Goal: Register for event/course: Sign up to attend an event or enroll in a course

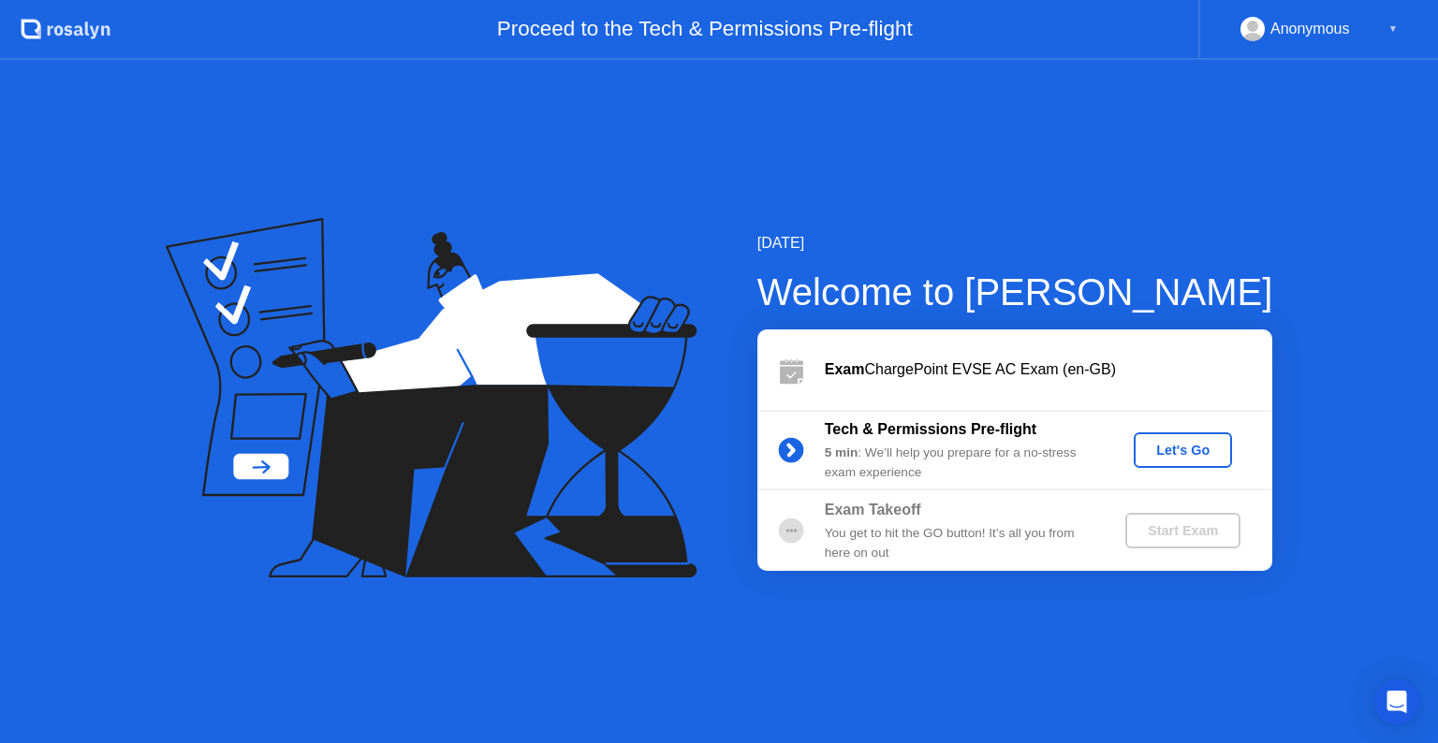
click at [1171, 445] on div "Let's Go" at bounding box center [1182, 450] width 83 height 15
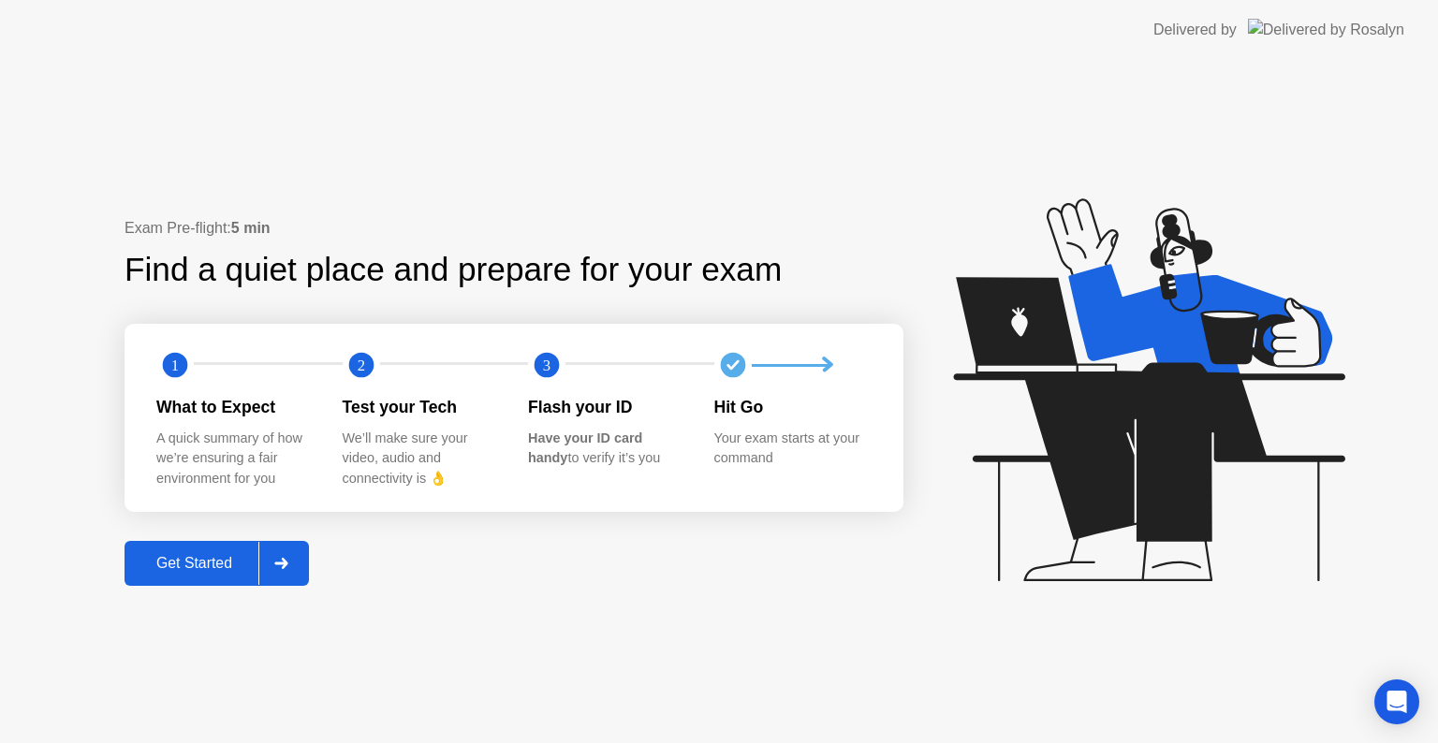
click at [183, 569] on div "Get Started" at bounding box center [194, 563] width 128 height 17
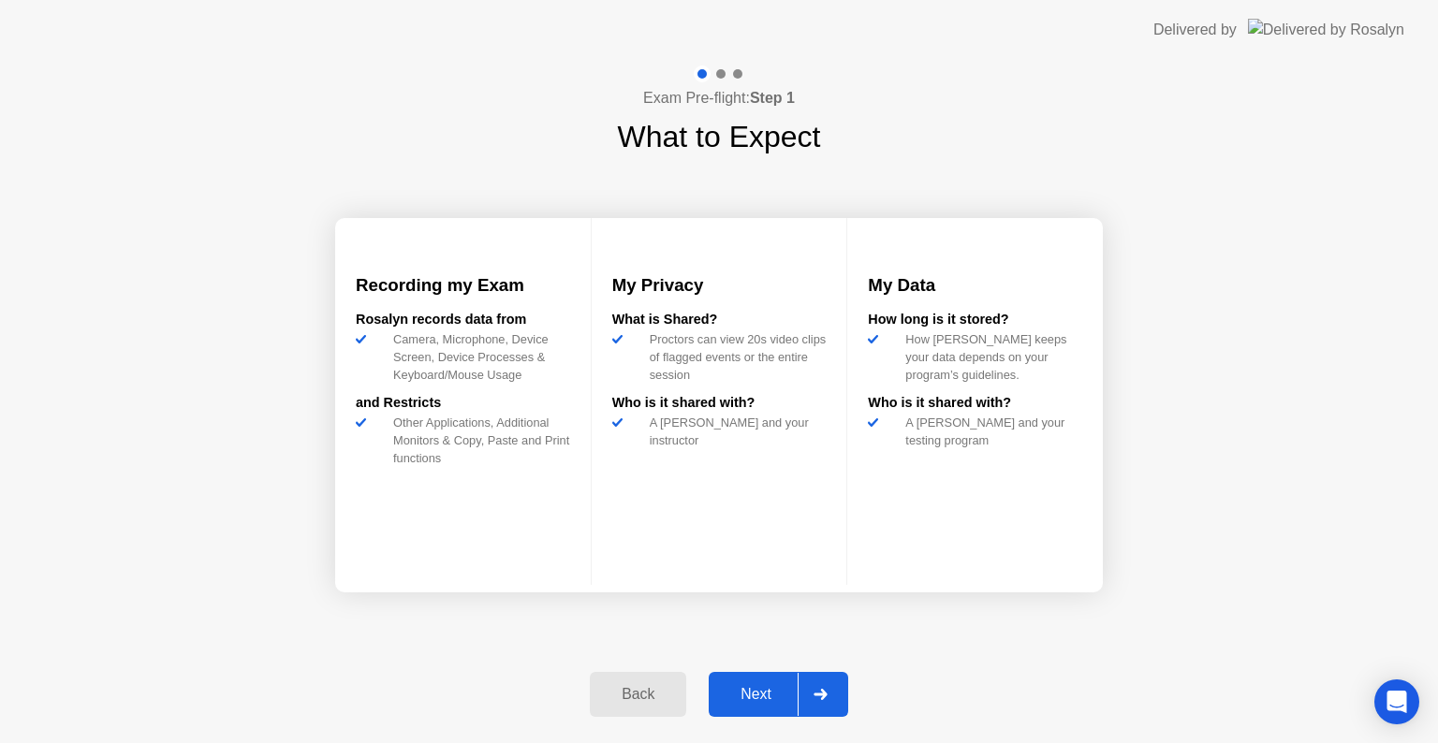
click at [768, 689] on div "Next" at bounding box center [755, 694] width 83 height 17
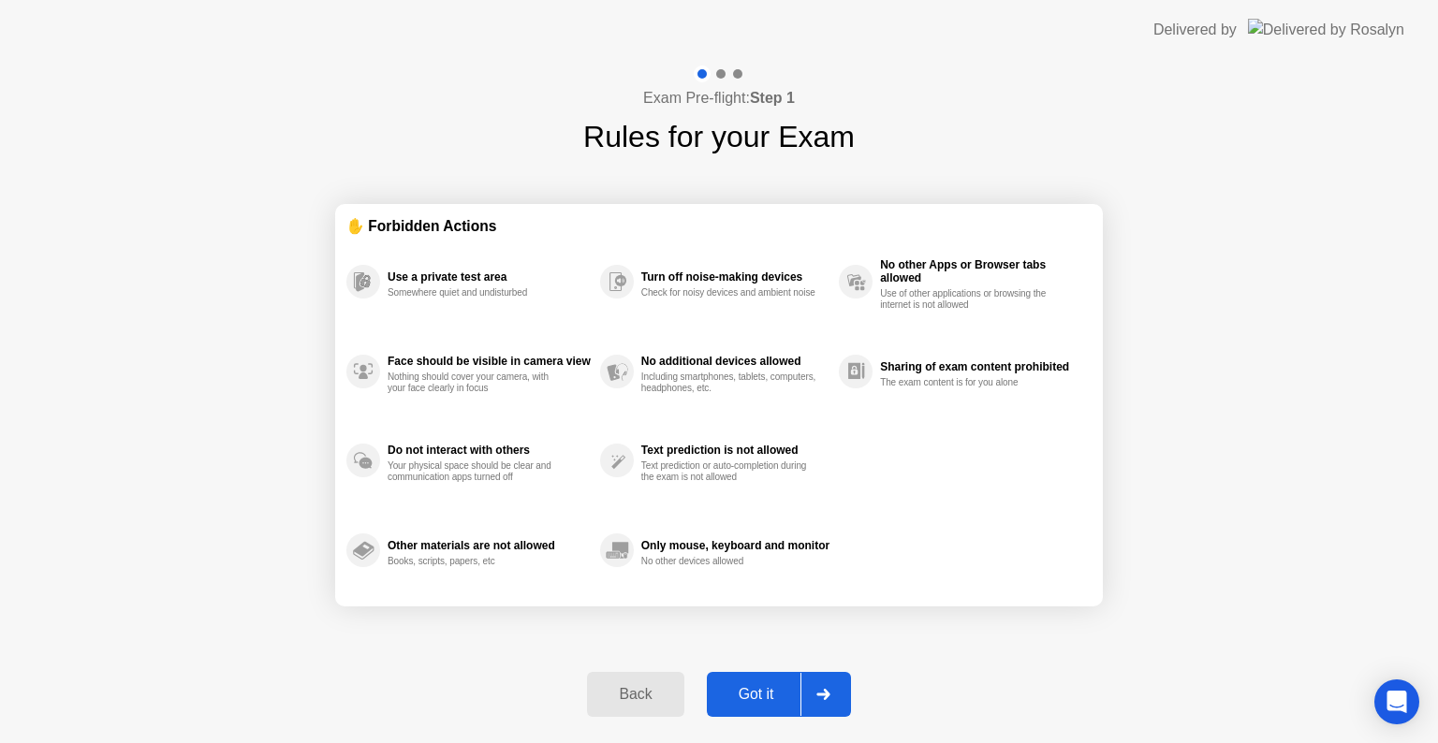
click at [768, 689] on div "Got it" at bounding box center [756, 694] width 88 height 17
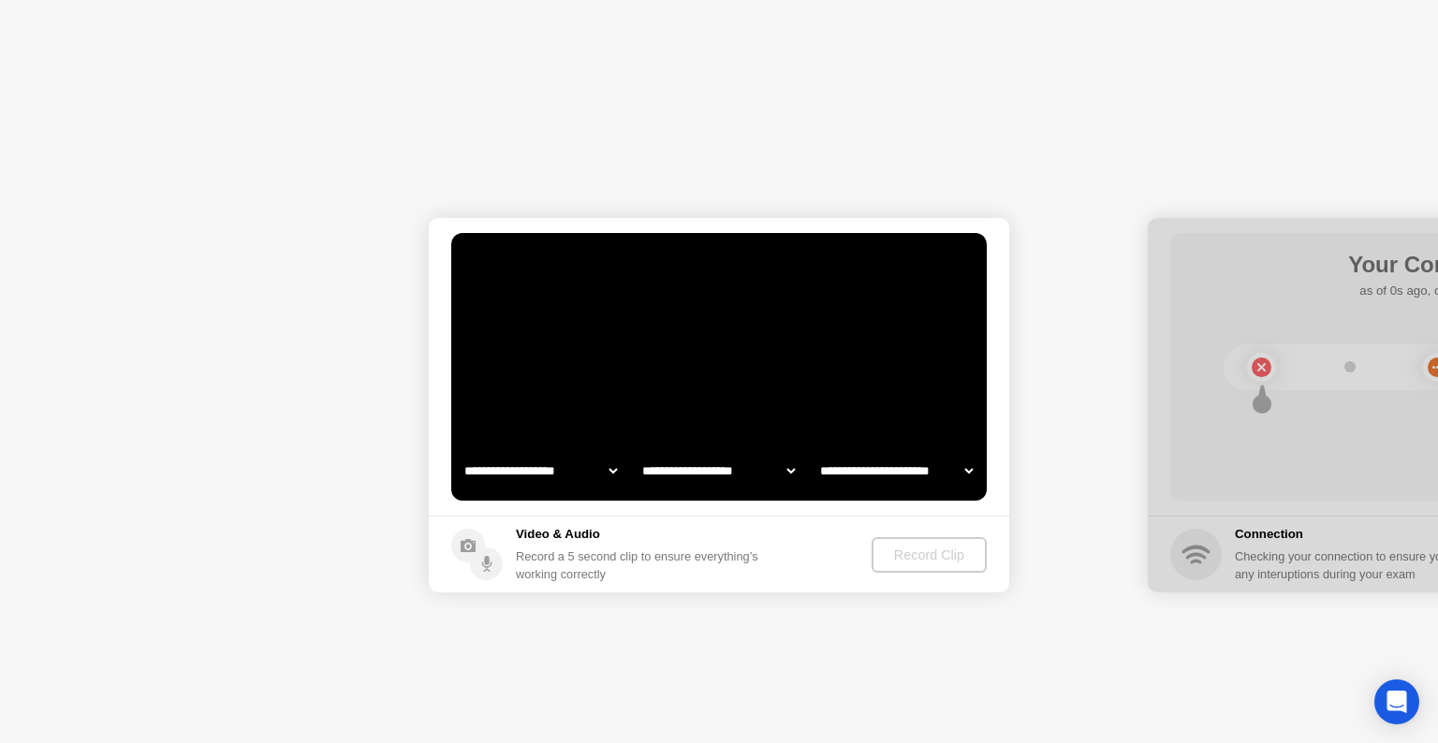
select select "**********"
select select "*******"
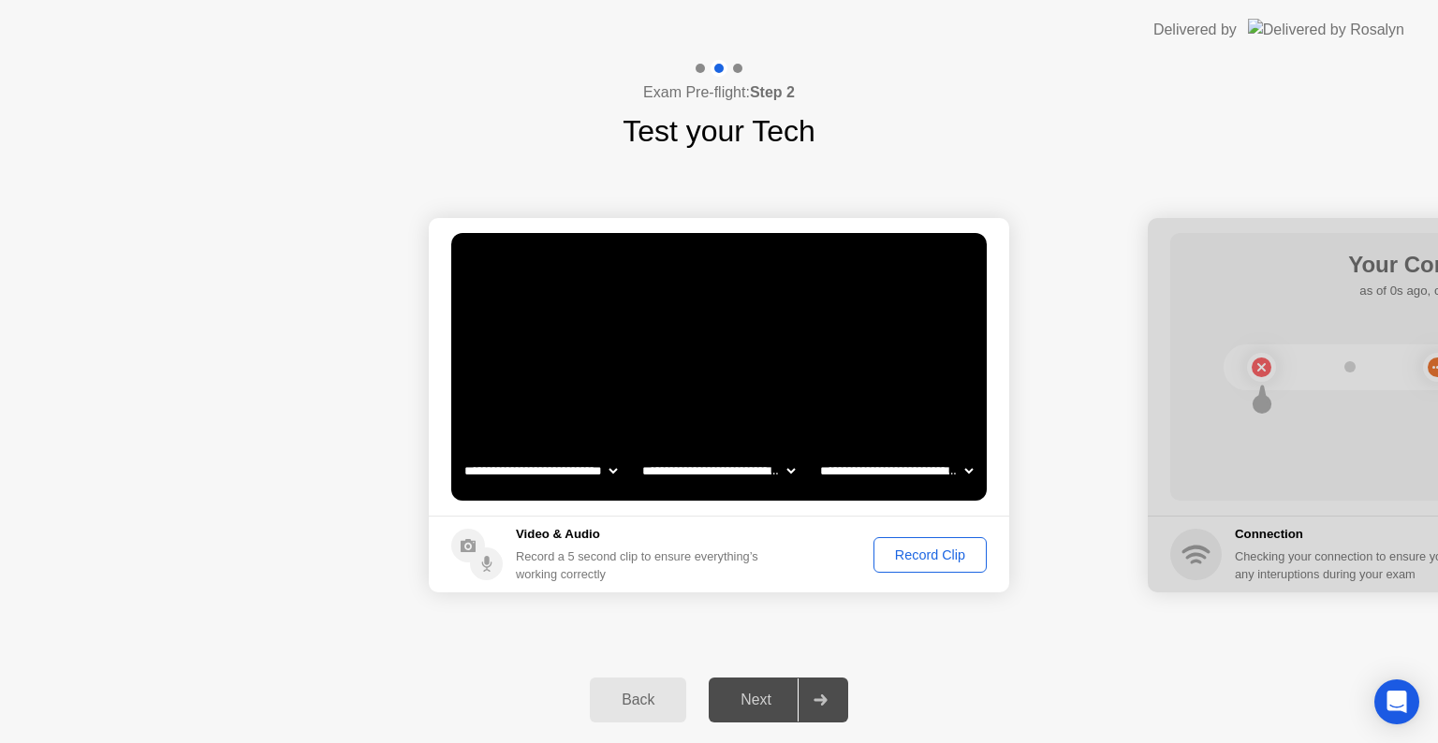
click at [943, 560] on div "Record Clip" at bounding box center [930, 555] width 100 height 15
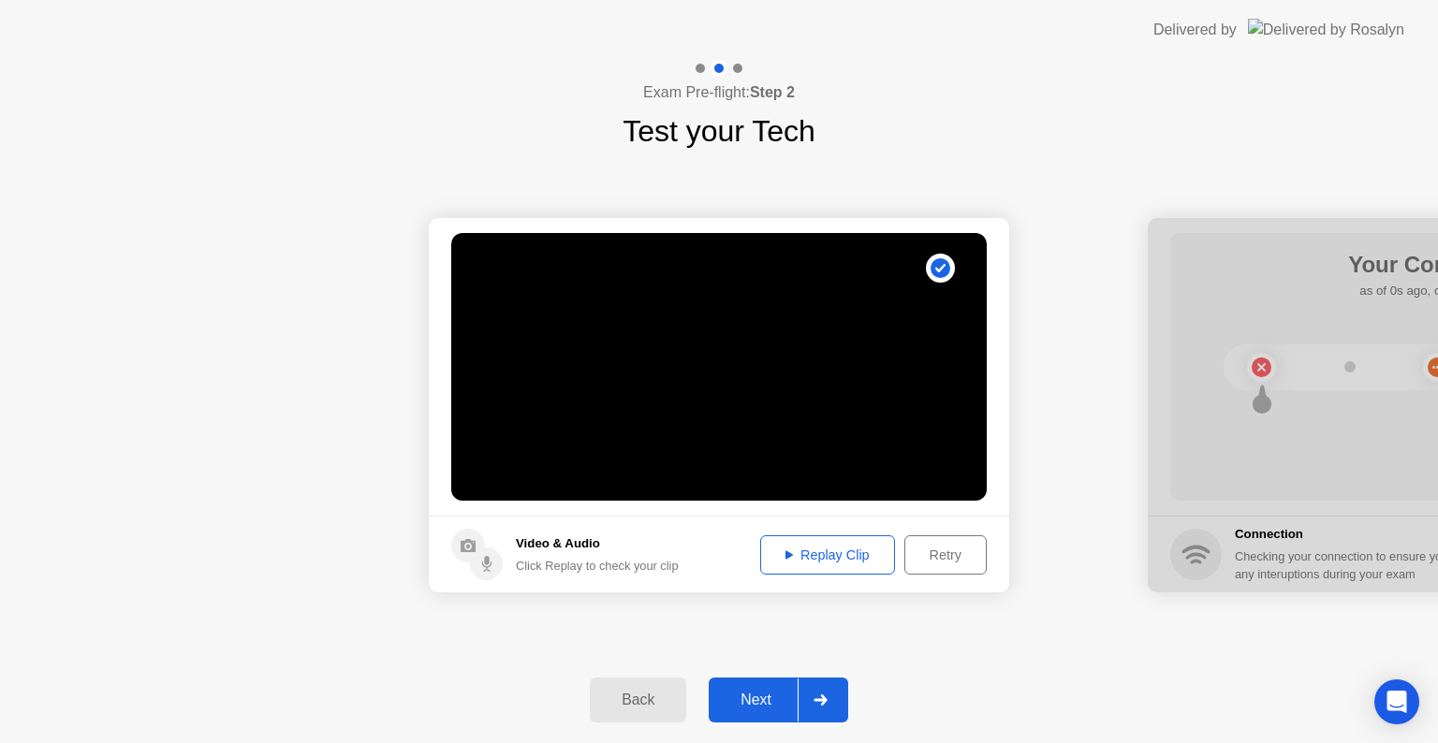
click at [849, 548] on div "Replay Clip" at bounding box center [828, 555] width 122 height 15
click at [914, 549] on div "Retry" at bounding box center [945, 555] width 69 height 15
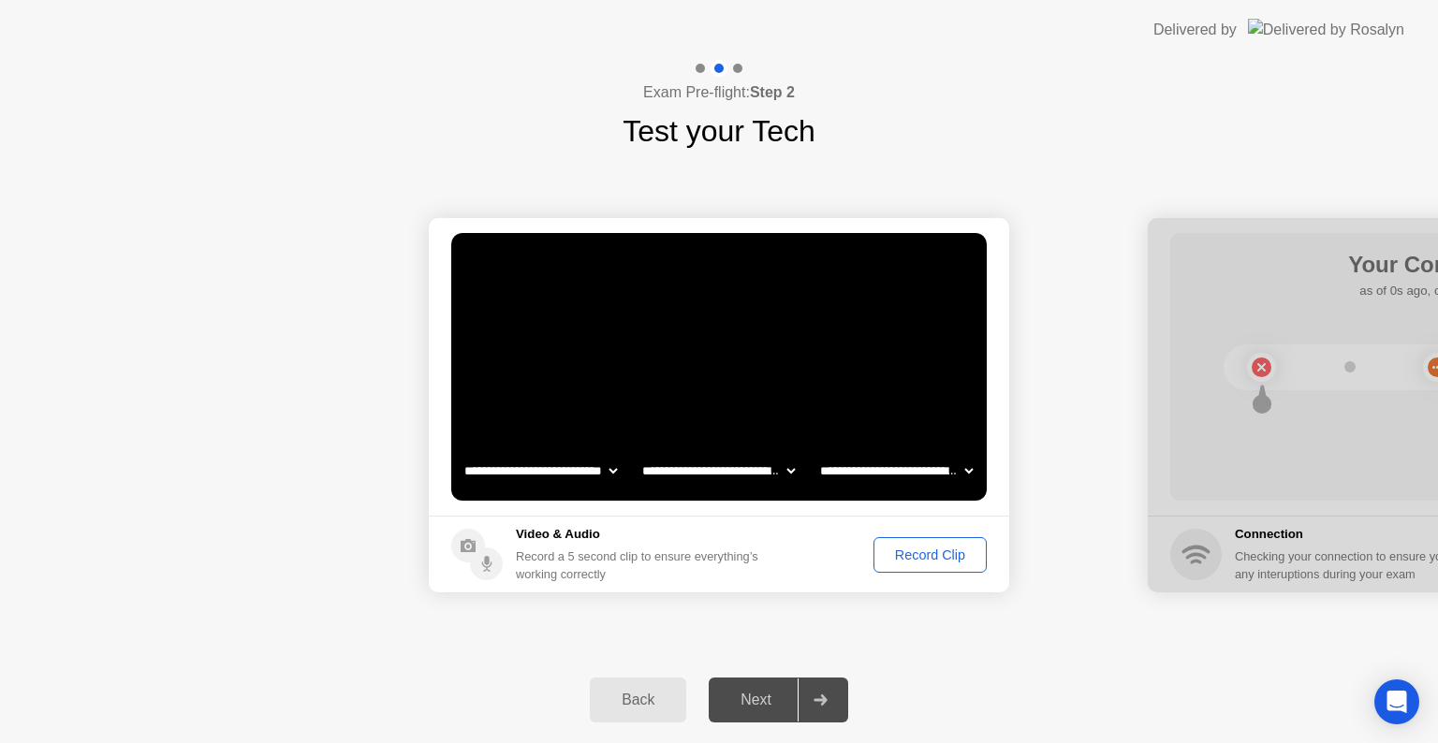
click at [914, 549] on div "Record Clip" at bounding box center [930, 555] width 100 height 15
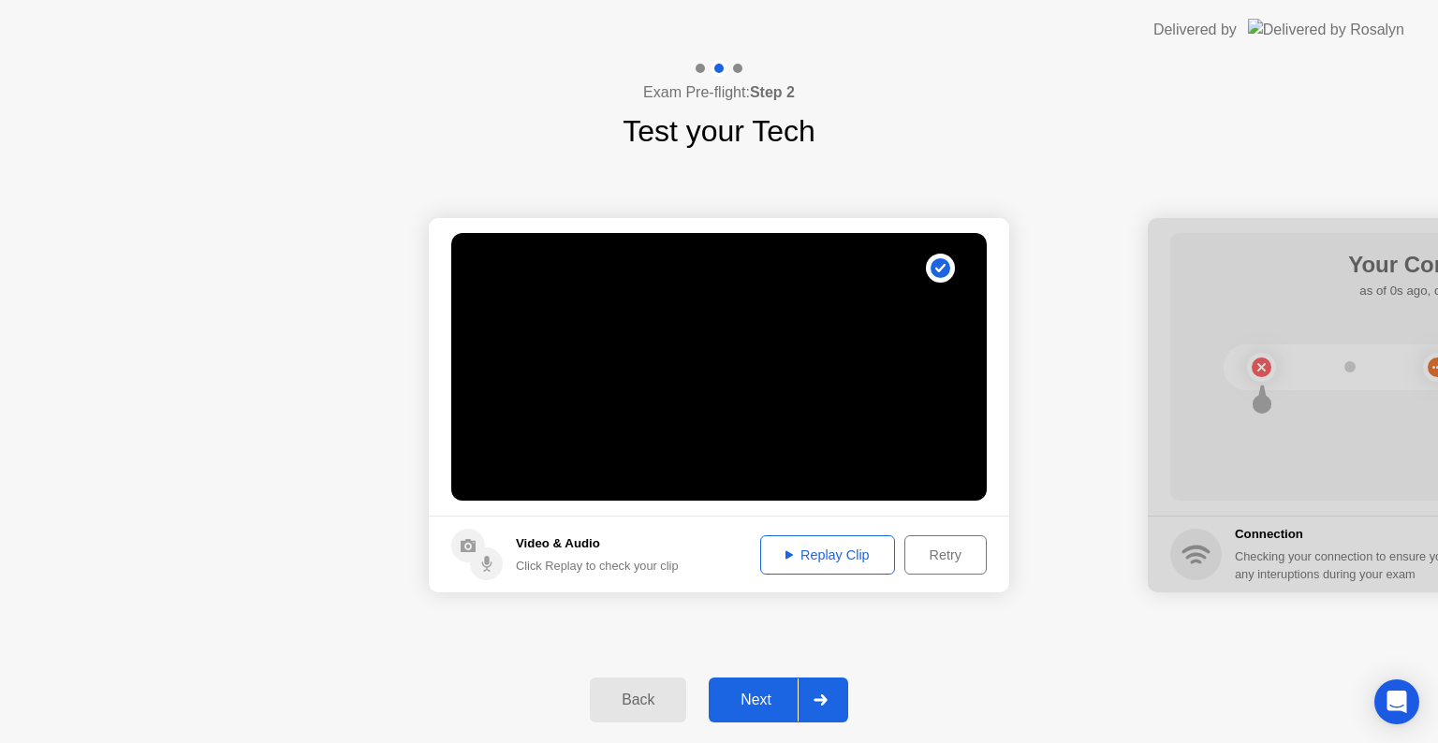
click at [757, 701] on div "Next" at bounding box center [755, 700] width 83 height 17
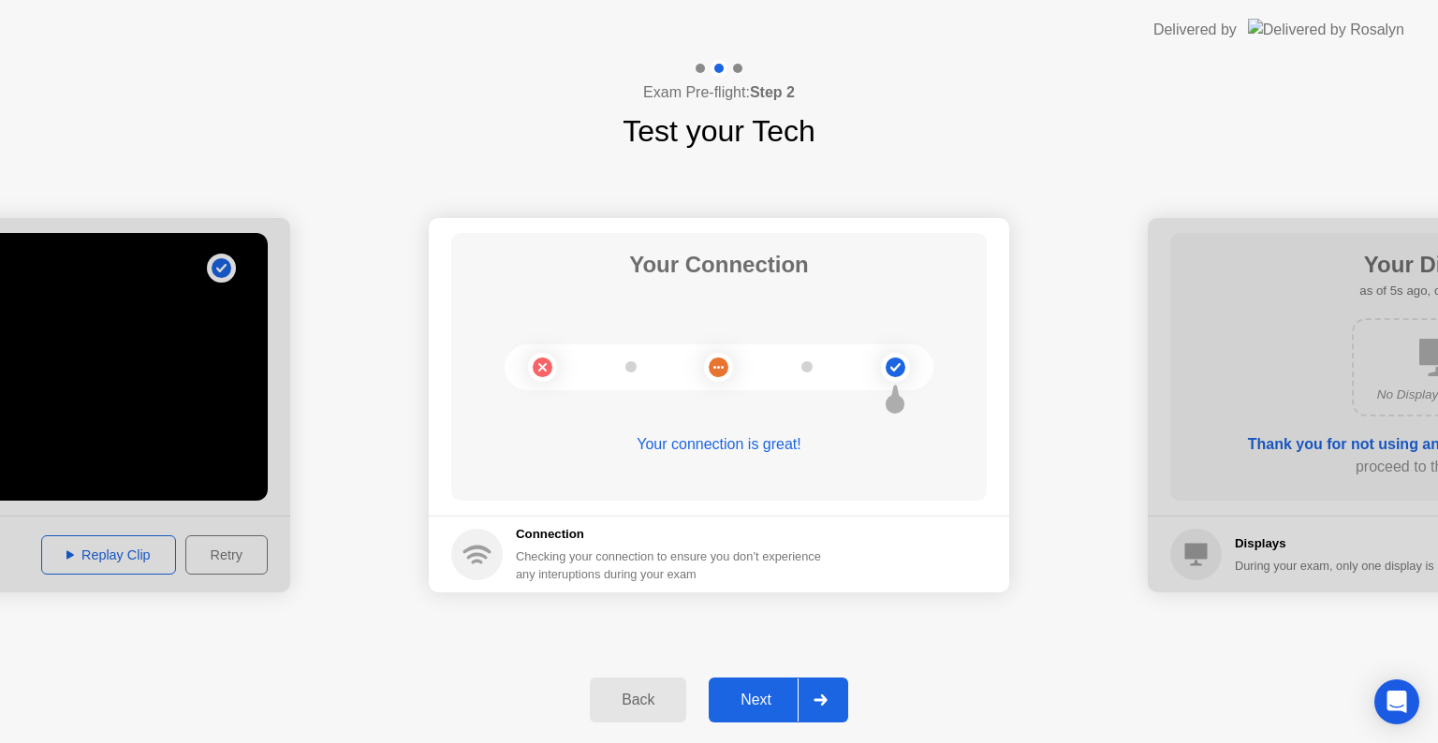
click at [757, 701] on div "Next" at bounding box center [755, 700] width 83 height 17
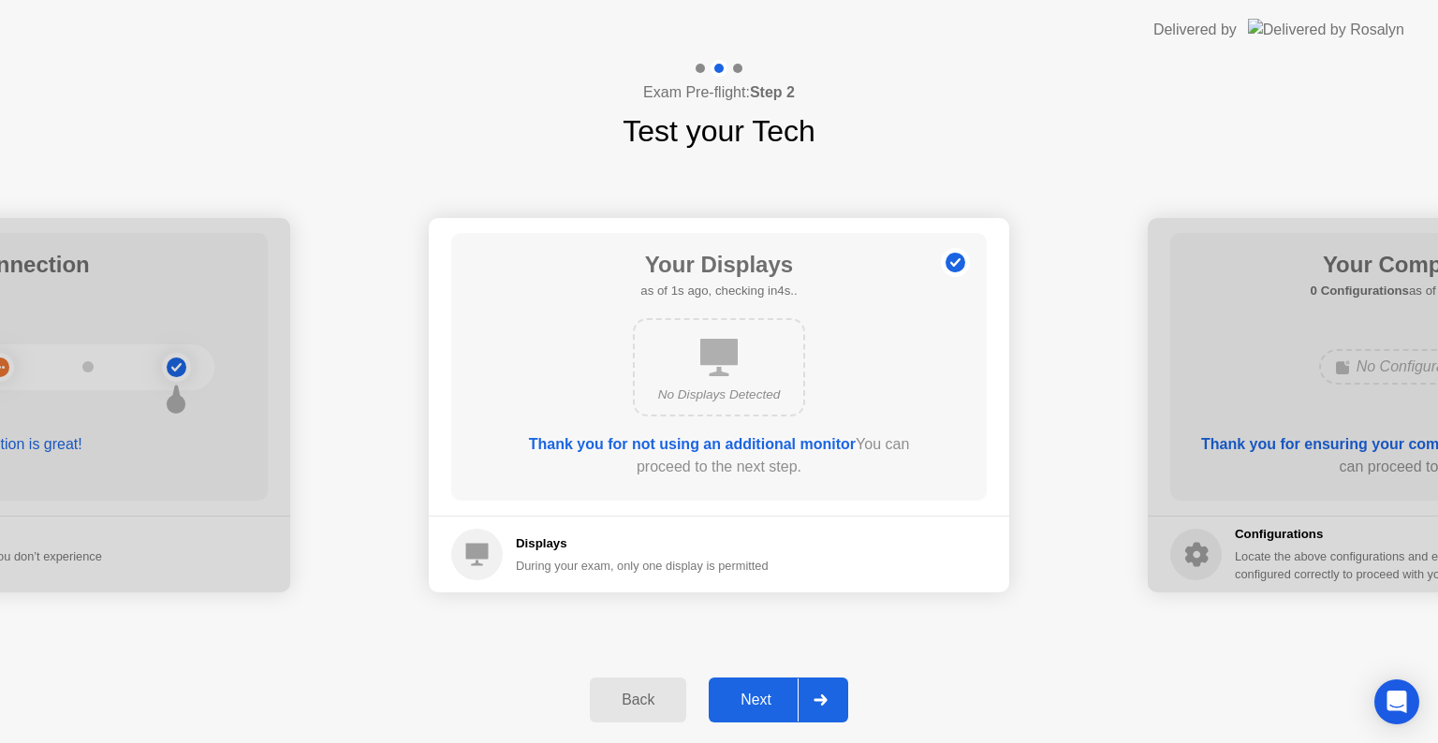
click at [757, 701] on div "Next" at bounding box center [755, 700] width 83 height 17
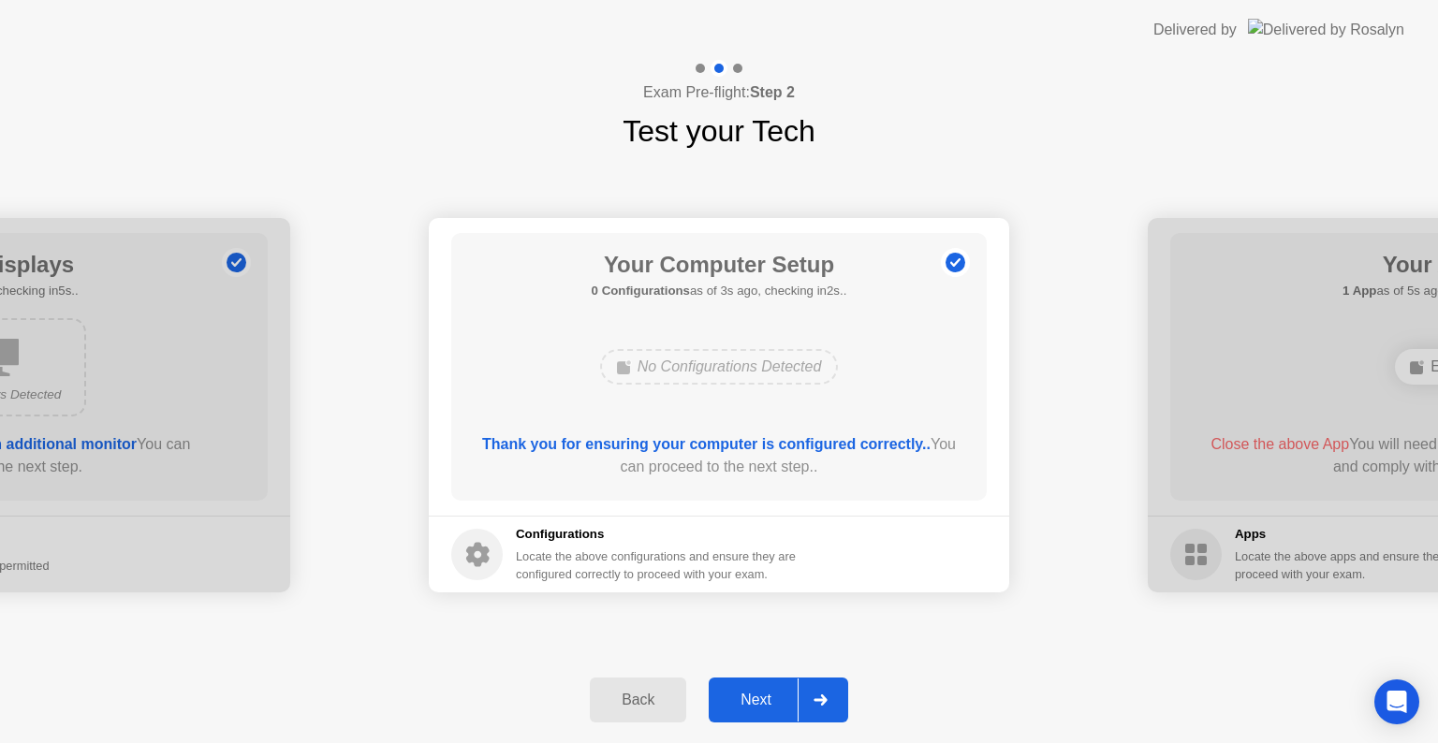
click at [757, 701] on div "Next" at bounding box center [755, 700] width 83 height 17
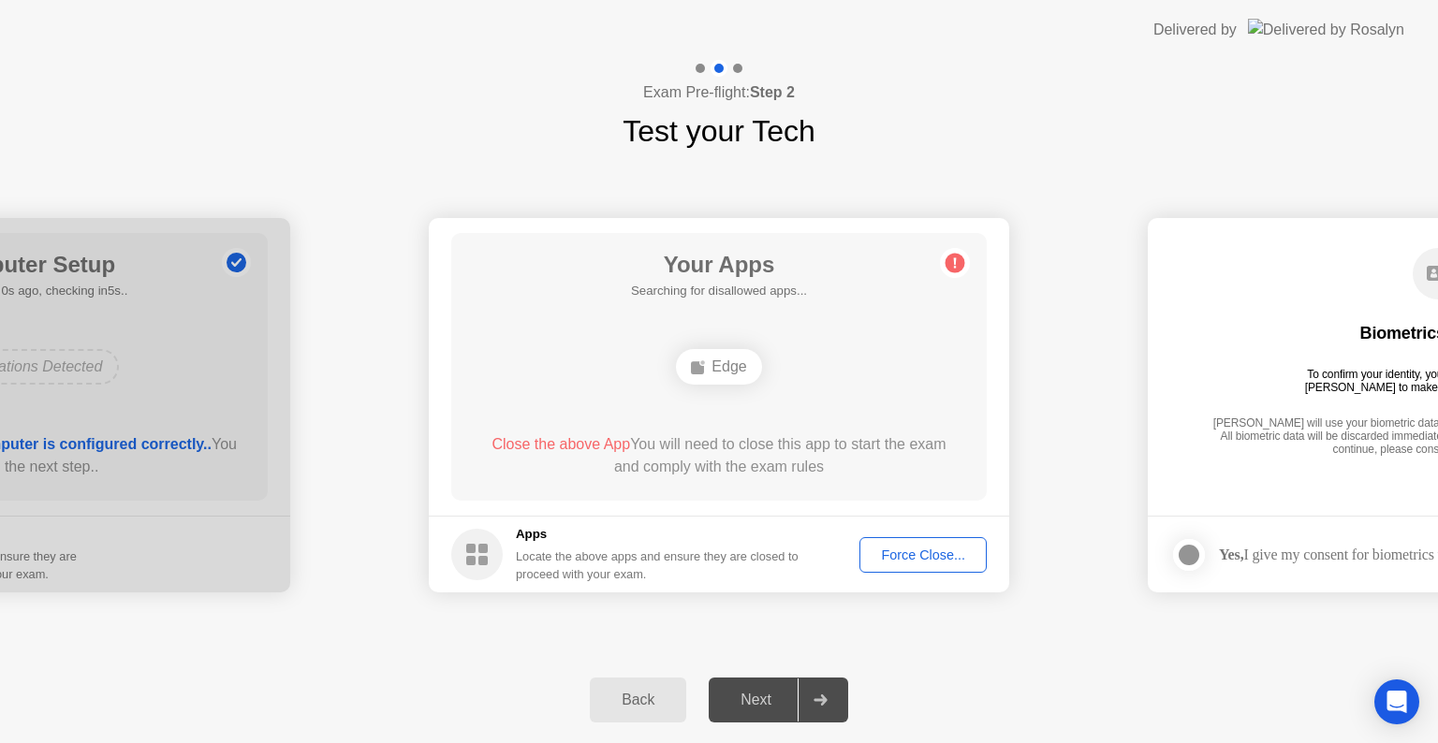
click at [900, 553] on div "Force Close..." at bounding box center [923, 555] width 114 height 15
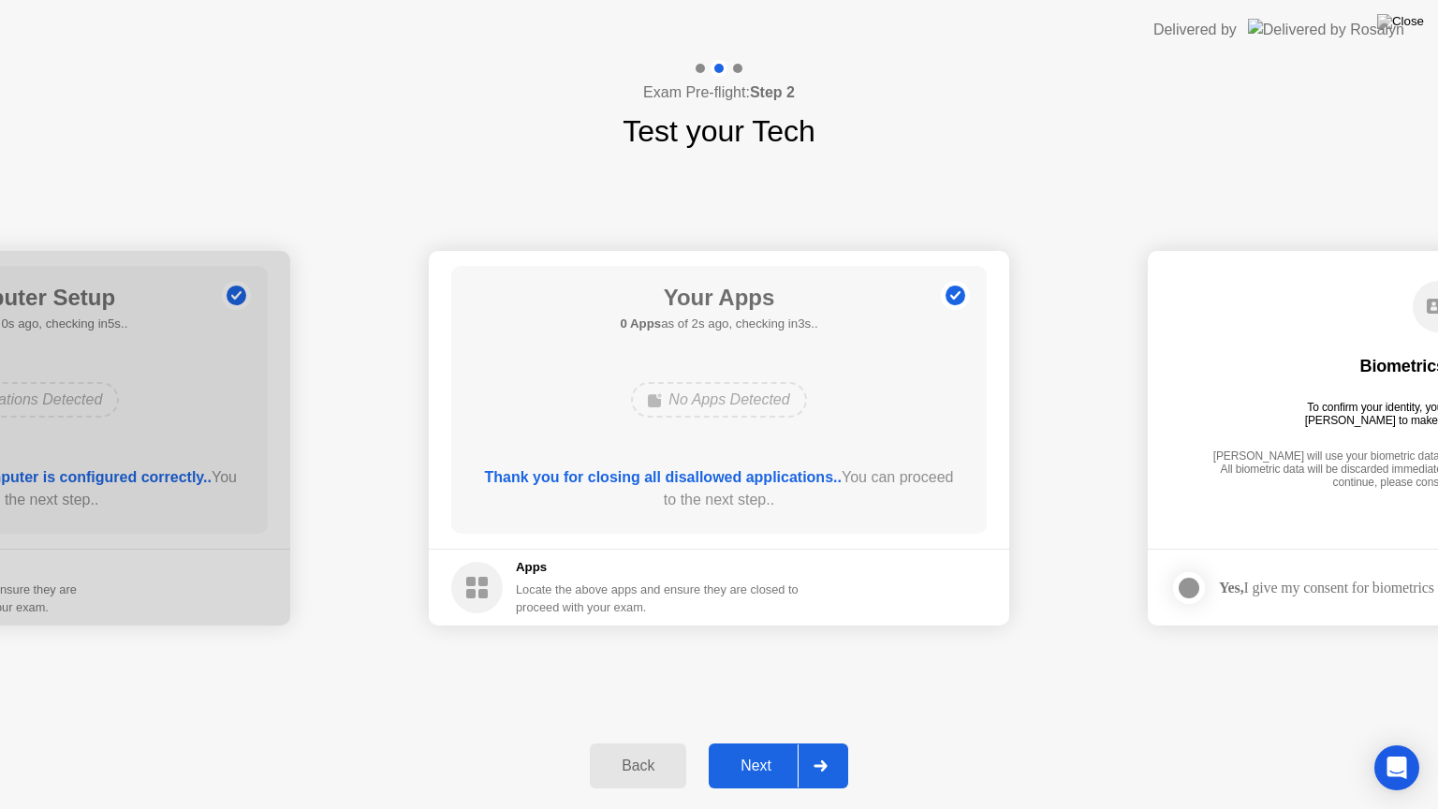
click at [821, 742] on icon at bounding box center [820, 765] width 14 height 11
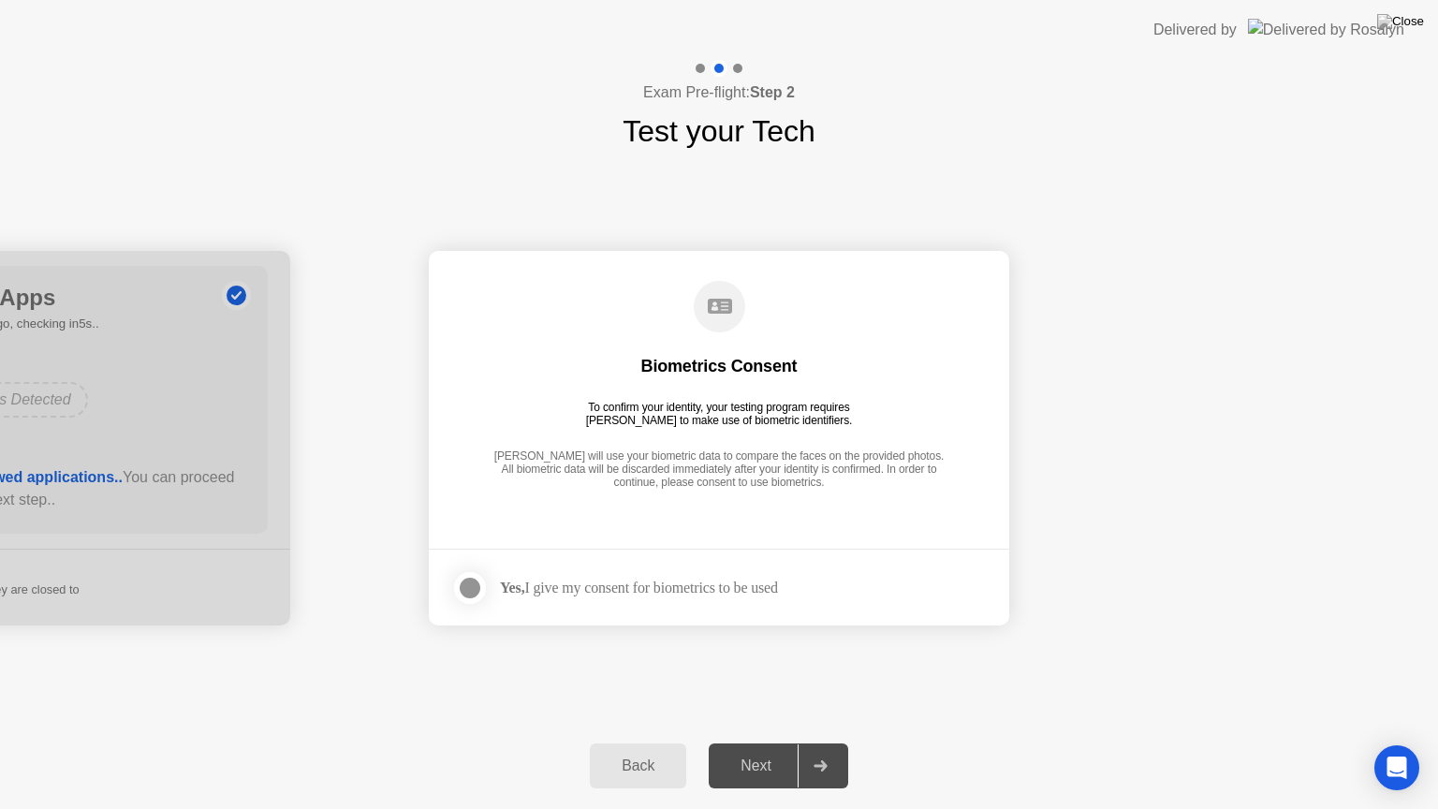
click at [621, 587] on div "Yes, I give my consent for biometrics to be used" at bounding box center [639, 587] width 278 height 18
click at [475, 580] on div at bounding box center [470, 588] width 22 height 22
click at [749, 742] on div "Next" at bounding box center [755, 765] width 83 height 17
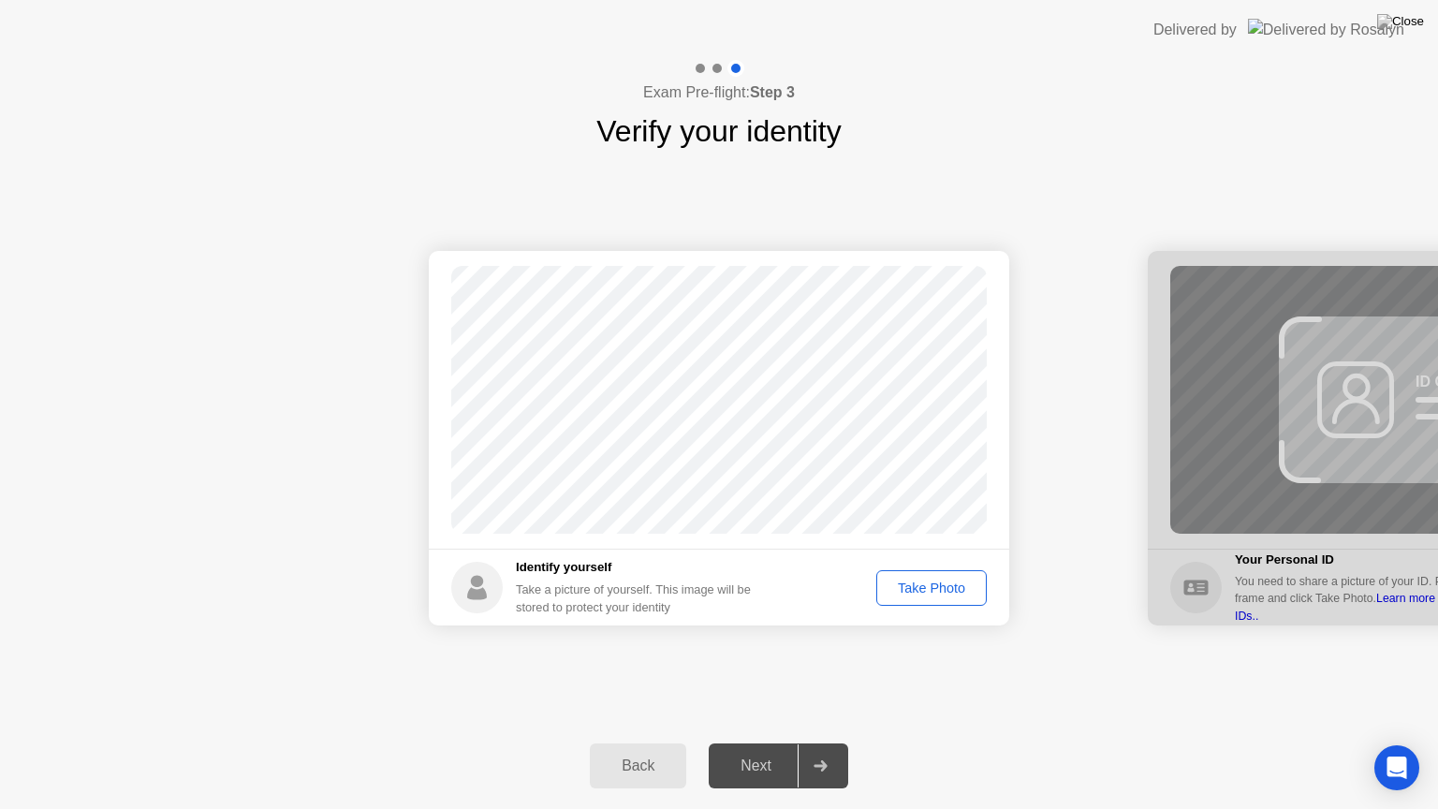
click at [936, 581] on div "Take Photo" at bounding box center [931, 587] width 97 height 15
click at [807, 742] on div at bounding box center [819, 765] width 45 height 43
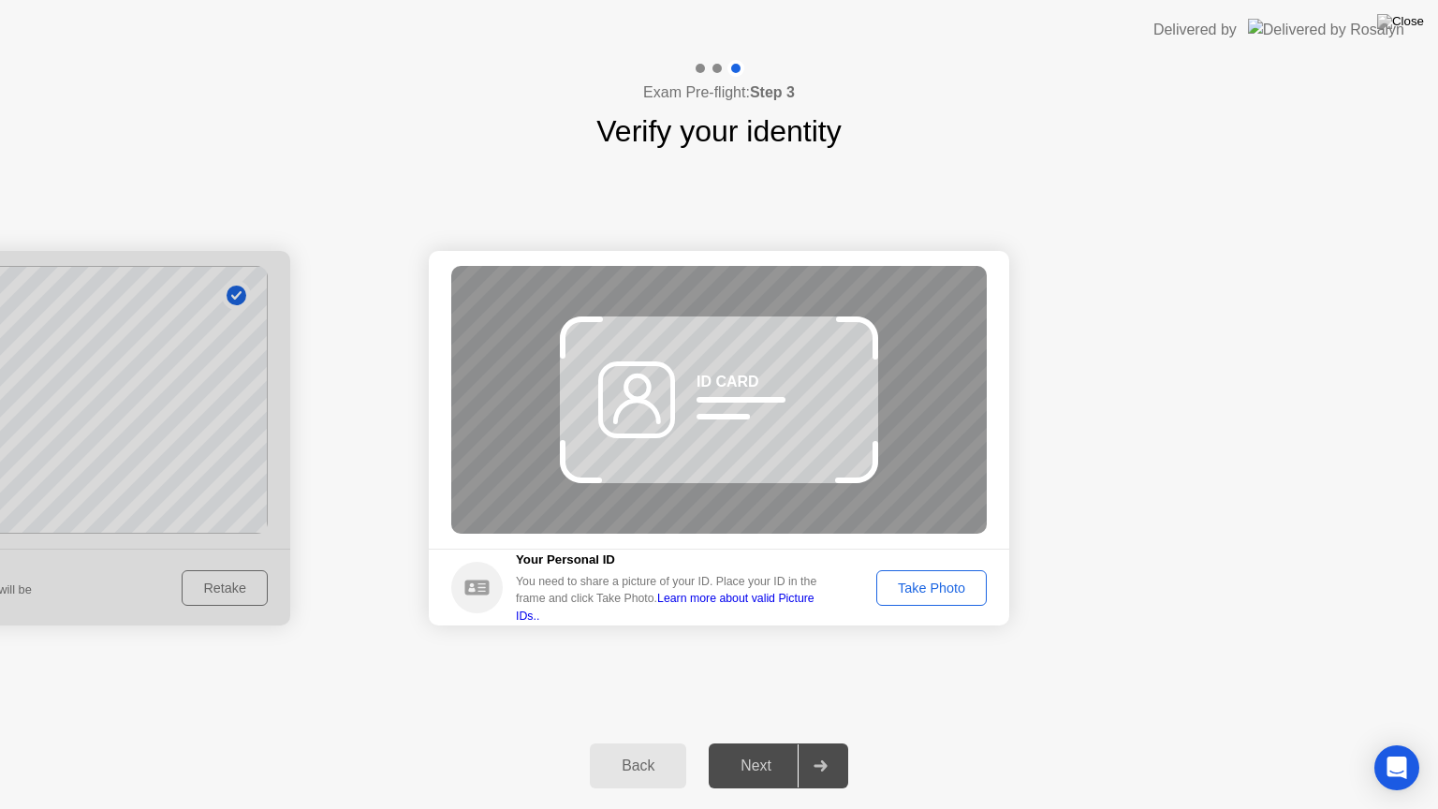
click at [905, 587] on div "Take Photo" at bounding box center [931, 587] width 97 height 15
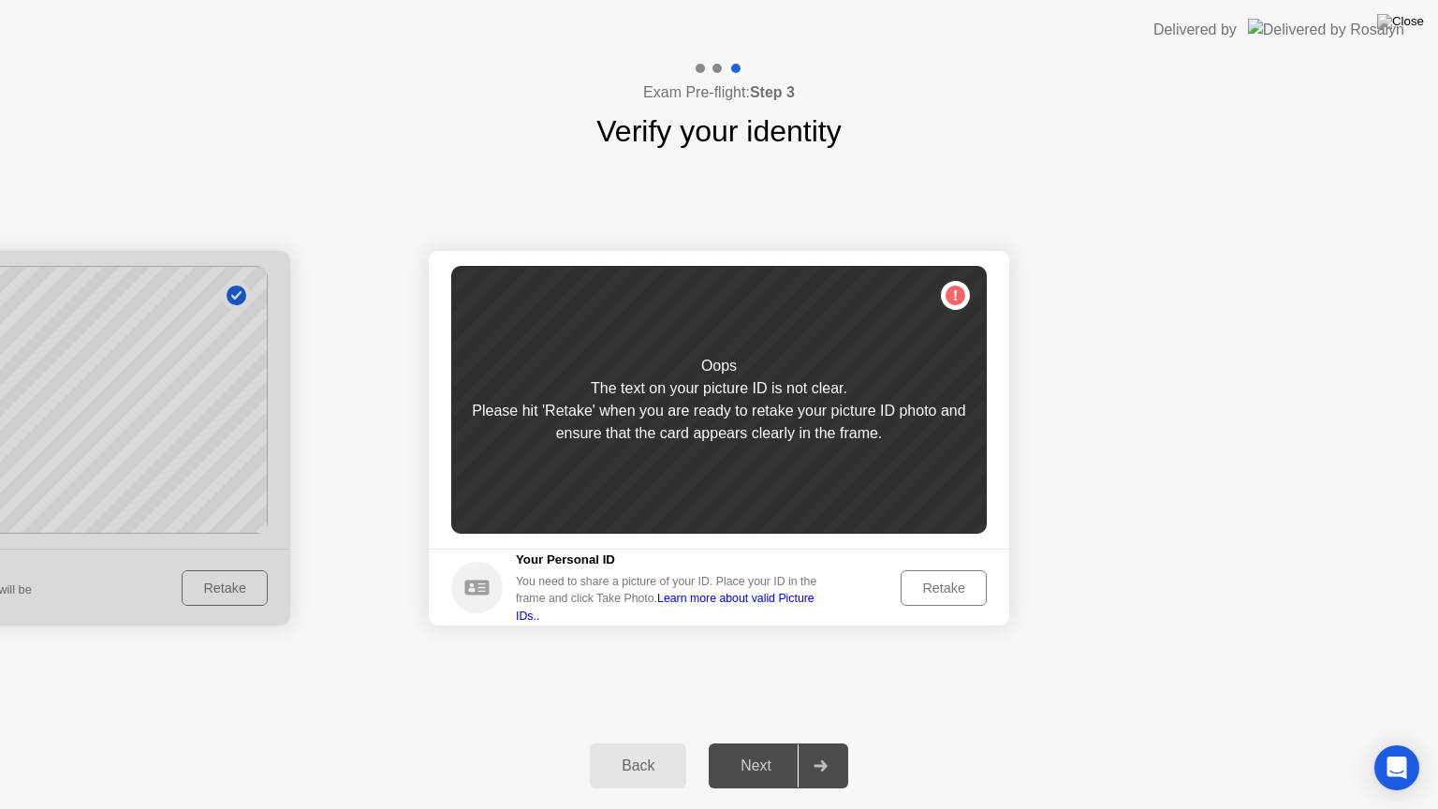
click at [925, 592] on div "Retake" at bounding box center [943, 587] width 73 height 15
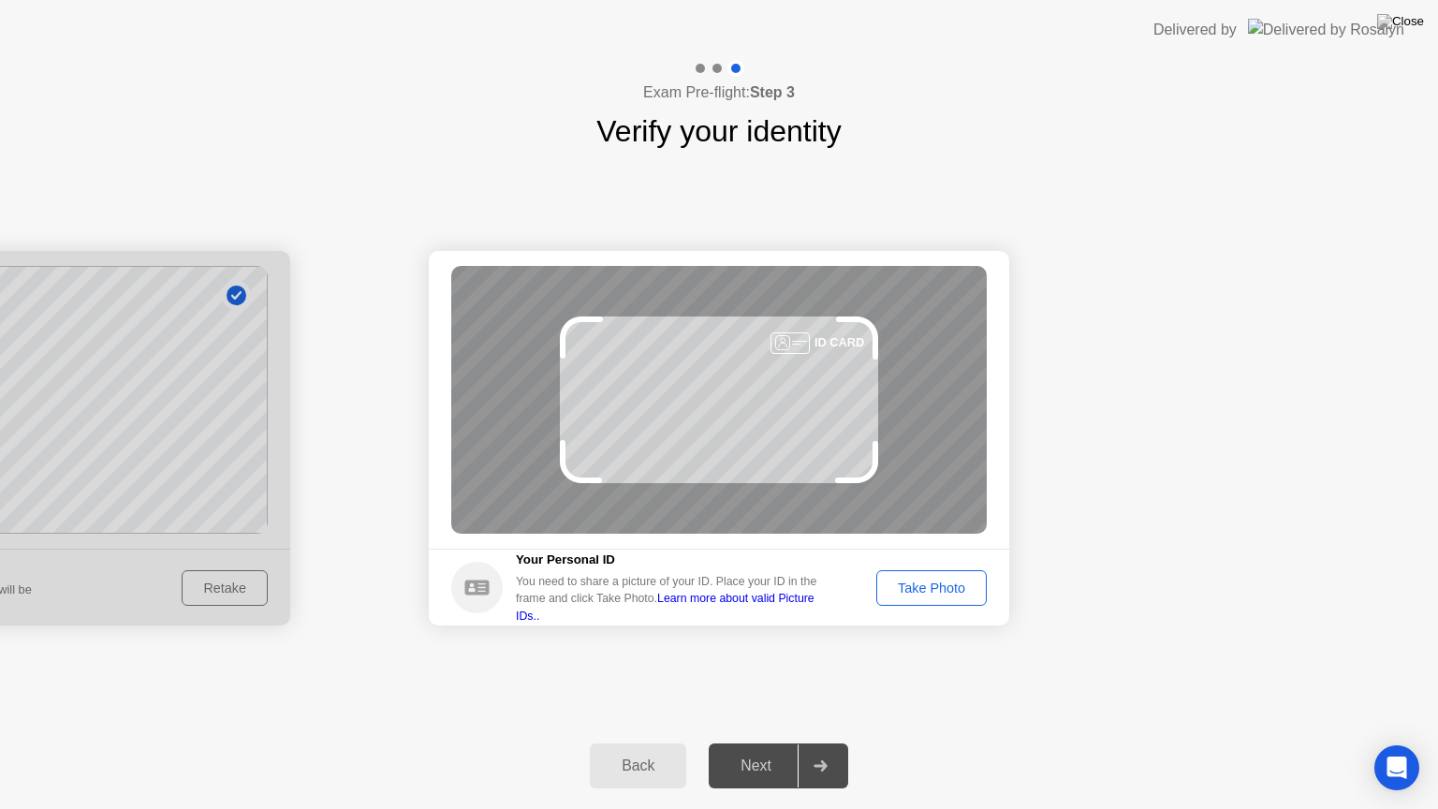
click at [923, 586] on div "Take Photo" at bounding box center [931, 587] width 97 height 15
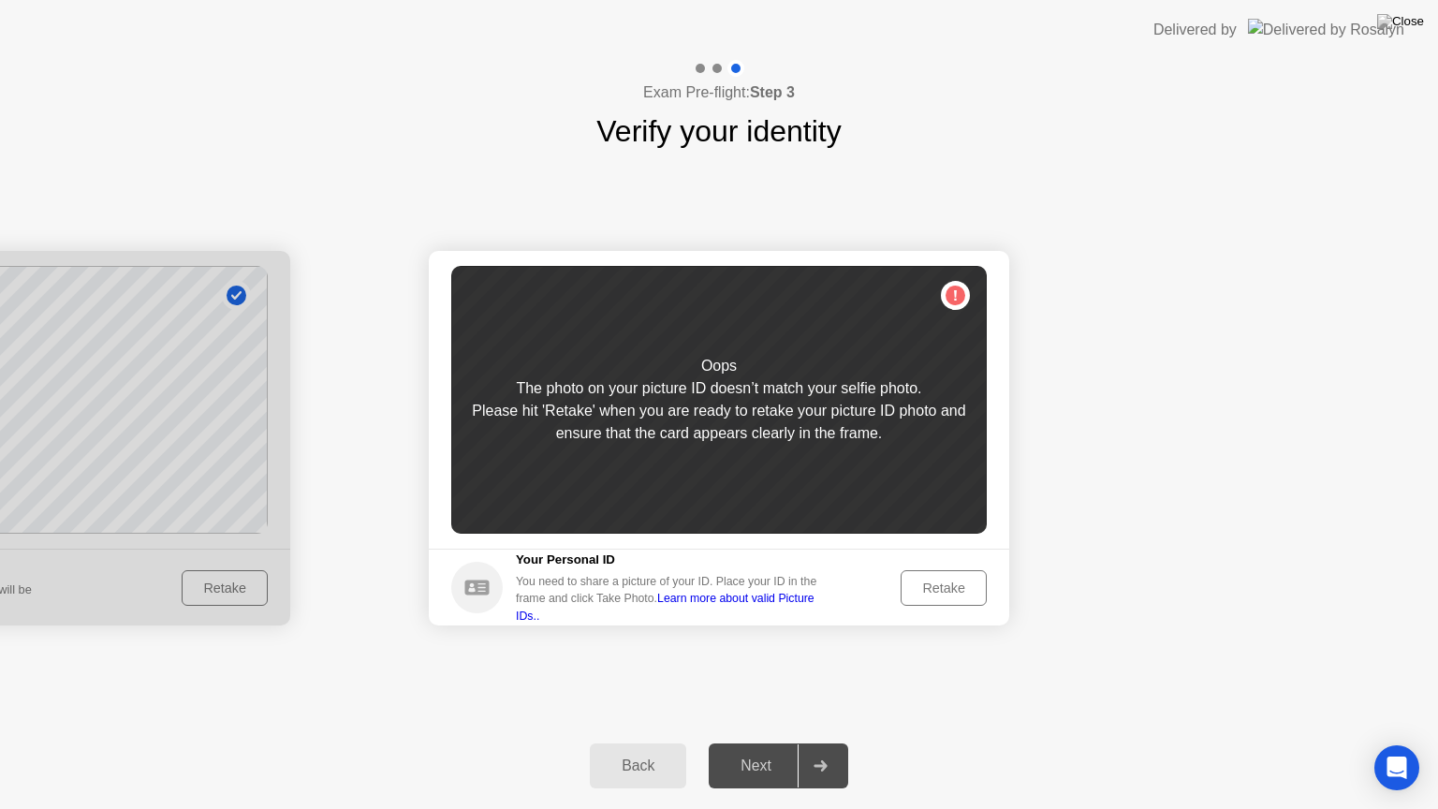
click at [923, 586] on div "Retake" at bounding box center [943, 587] width 73 height 15
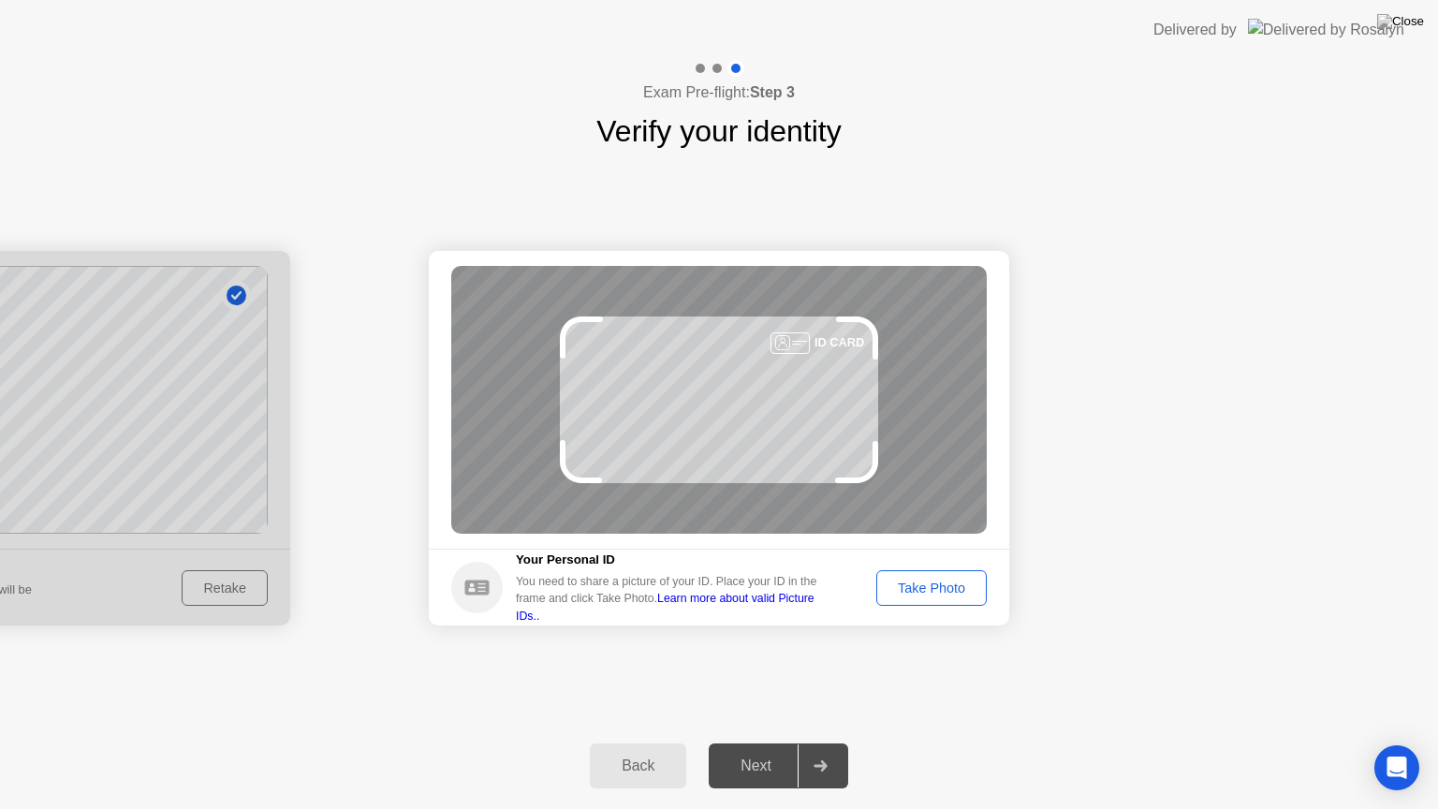
click at [923, 586] on div "Take Photo" at bounding box center [931, 587] width 97 height 15
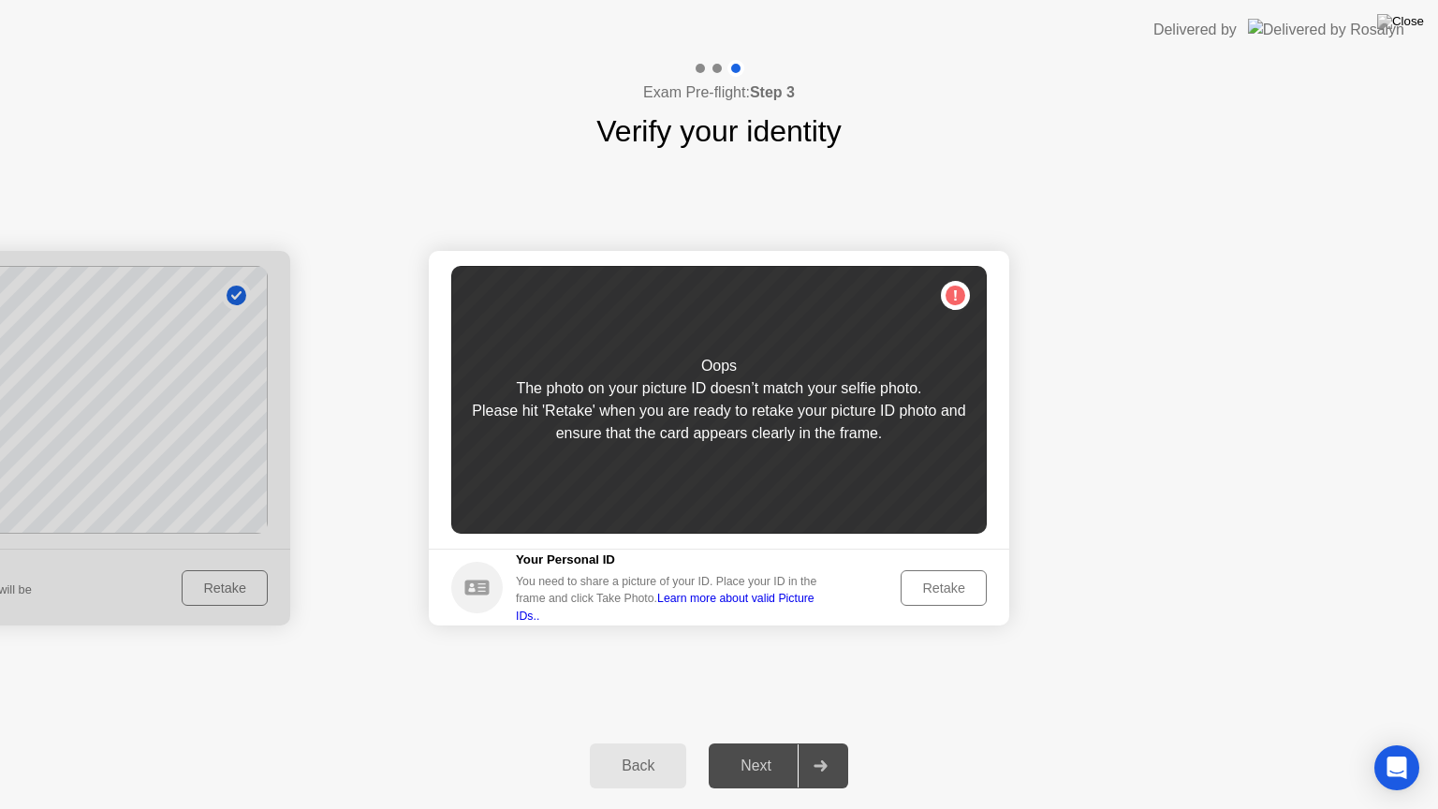
click at [923, 586] on div "Retake" at bounding box center [943, 587] width 73 height 15
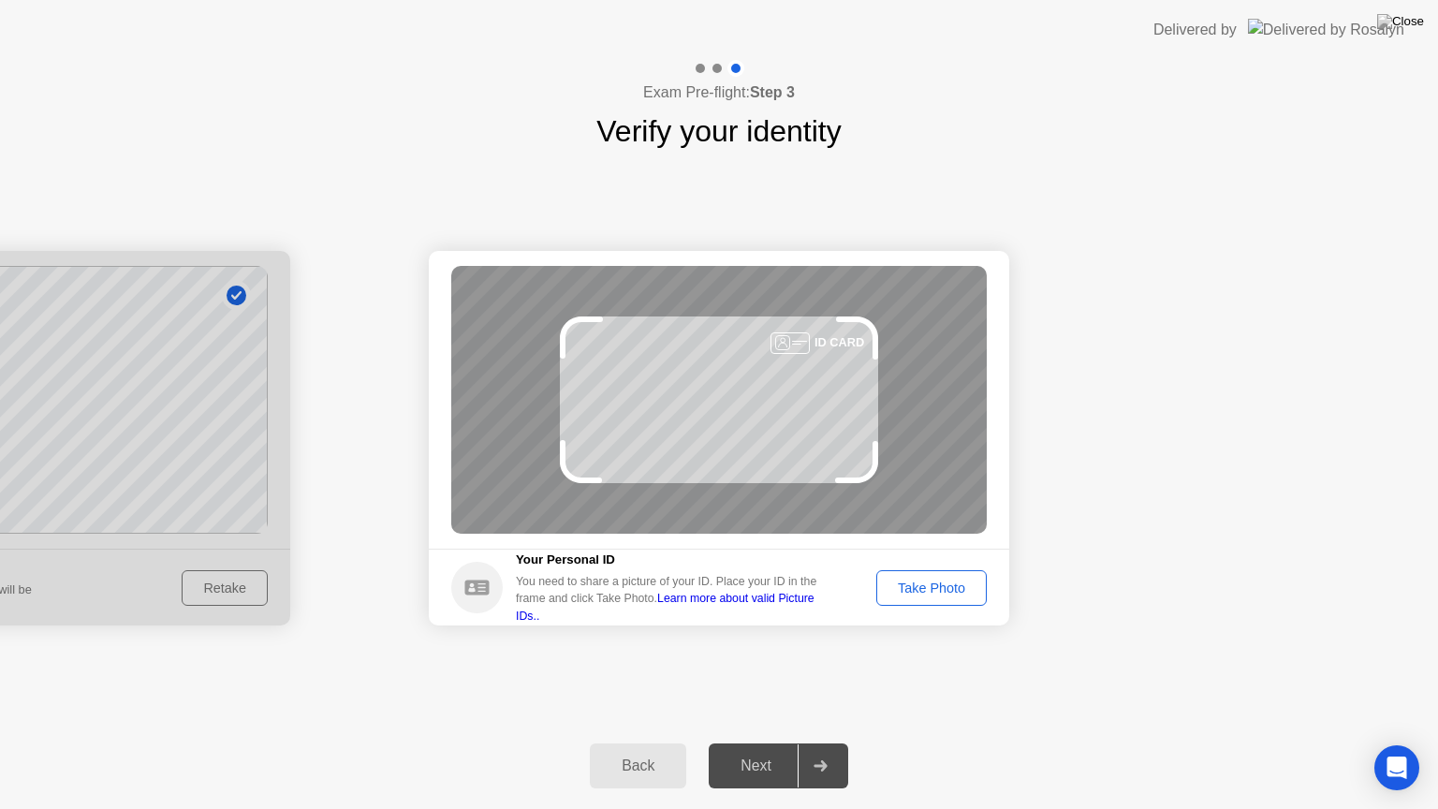
click at [923, 586] on div "Take Photo" at bounding box center [931, 587] width 97 height 15
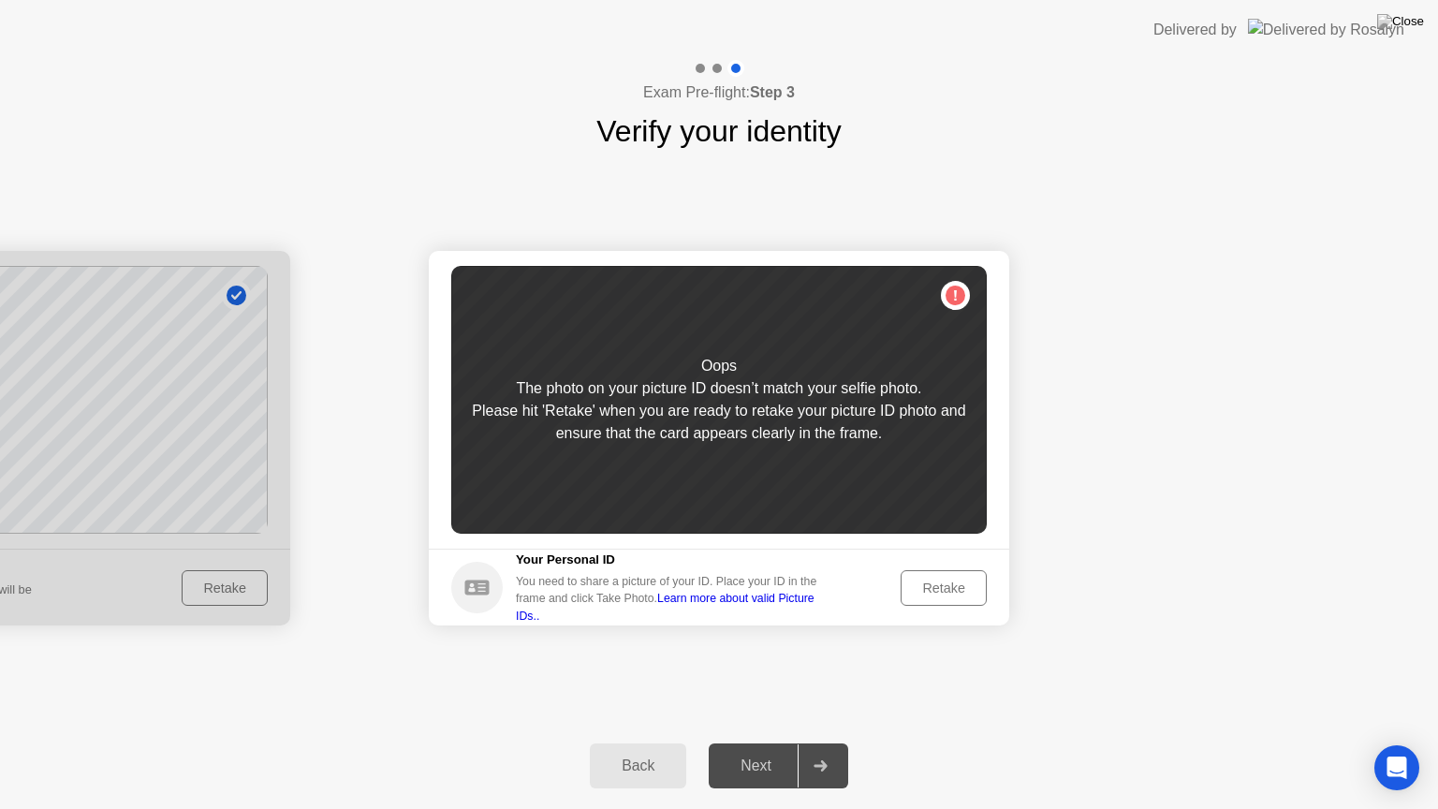
click at [923, 586] on div "Retake" at bounding box center [943, 587] width 73 height 15
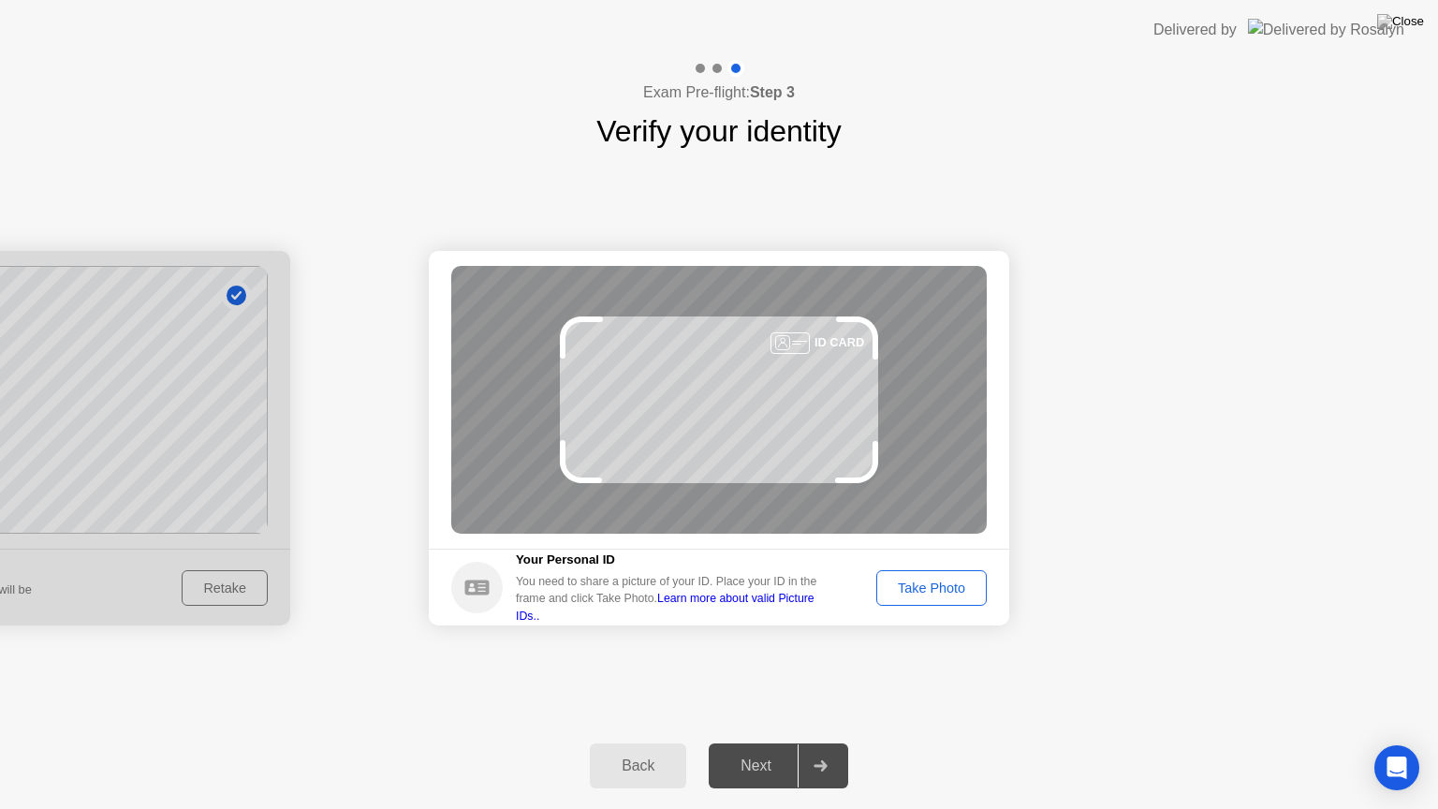
click at [923, 586] on div "Take Photo" at bounding box center [931, 587] width 97 height 15
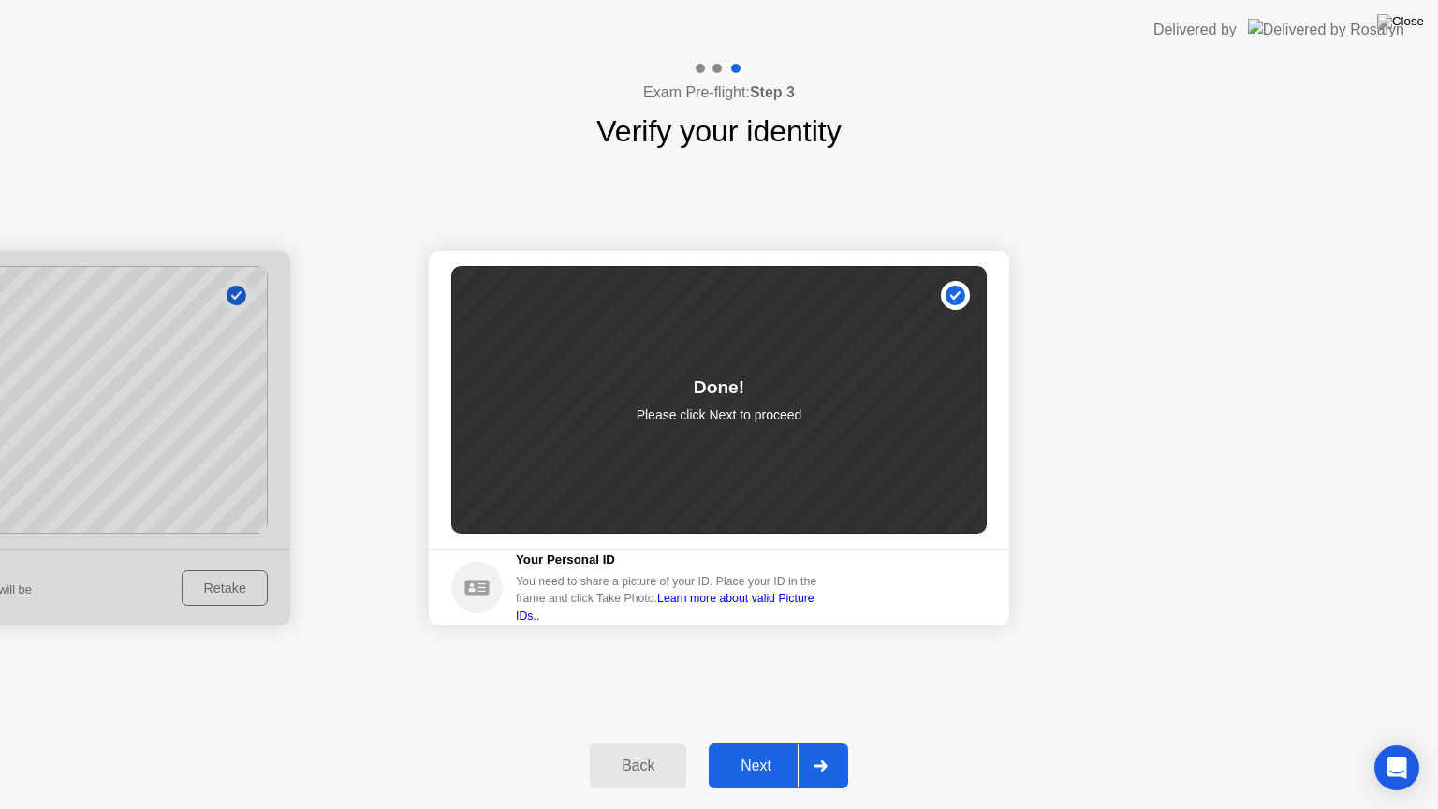
click at [758, 742] on div "Next" at bounding box center [755, 765] width 83 height 17
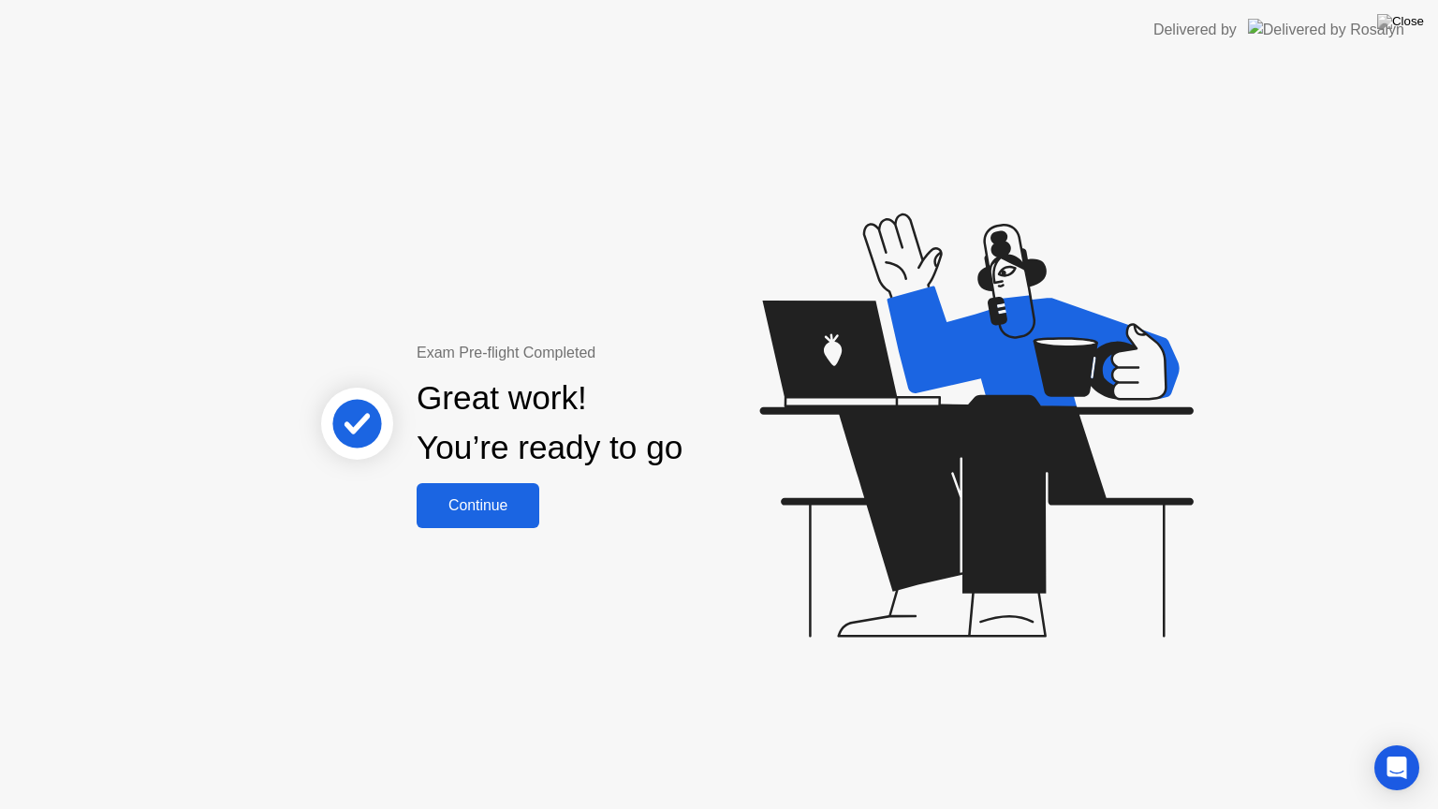
click at [479, 519] on button "Continue" at bounding box center [478, 505] width 123 height 45
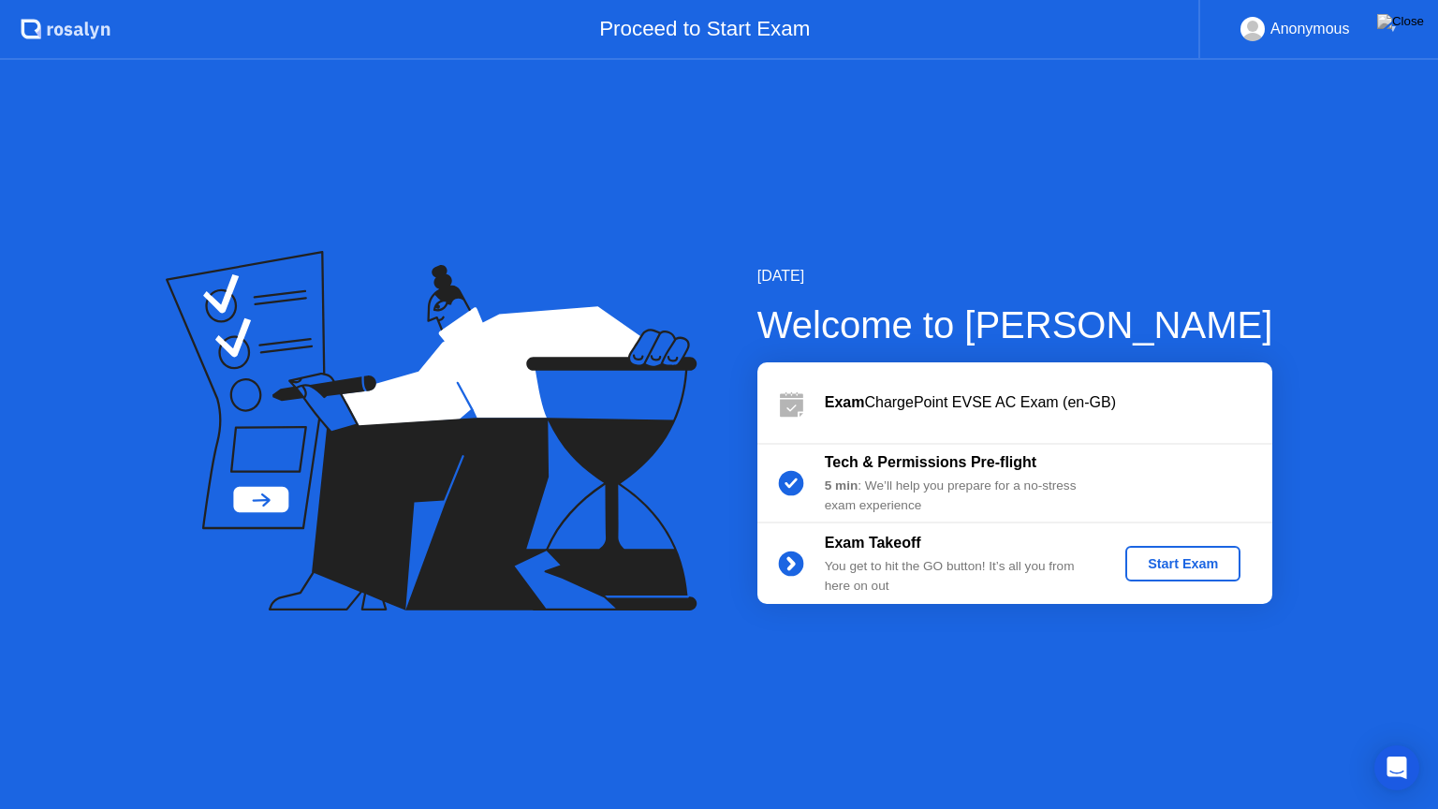
click at [1193, 570] on div "Start Exam" at bounding box center [1183, 563] width 100 height 15
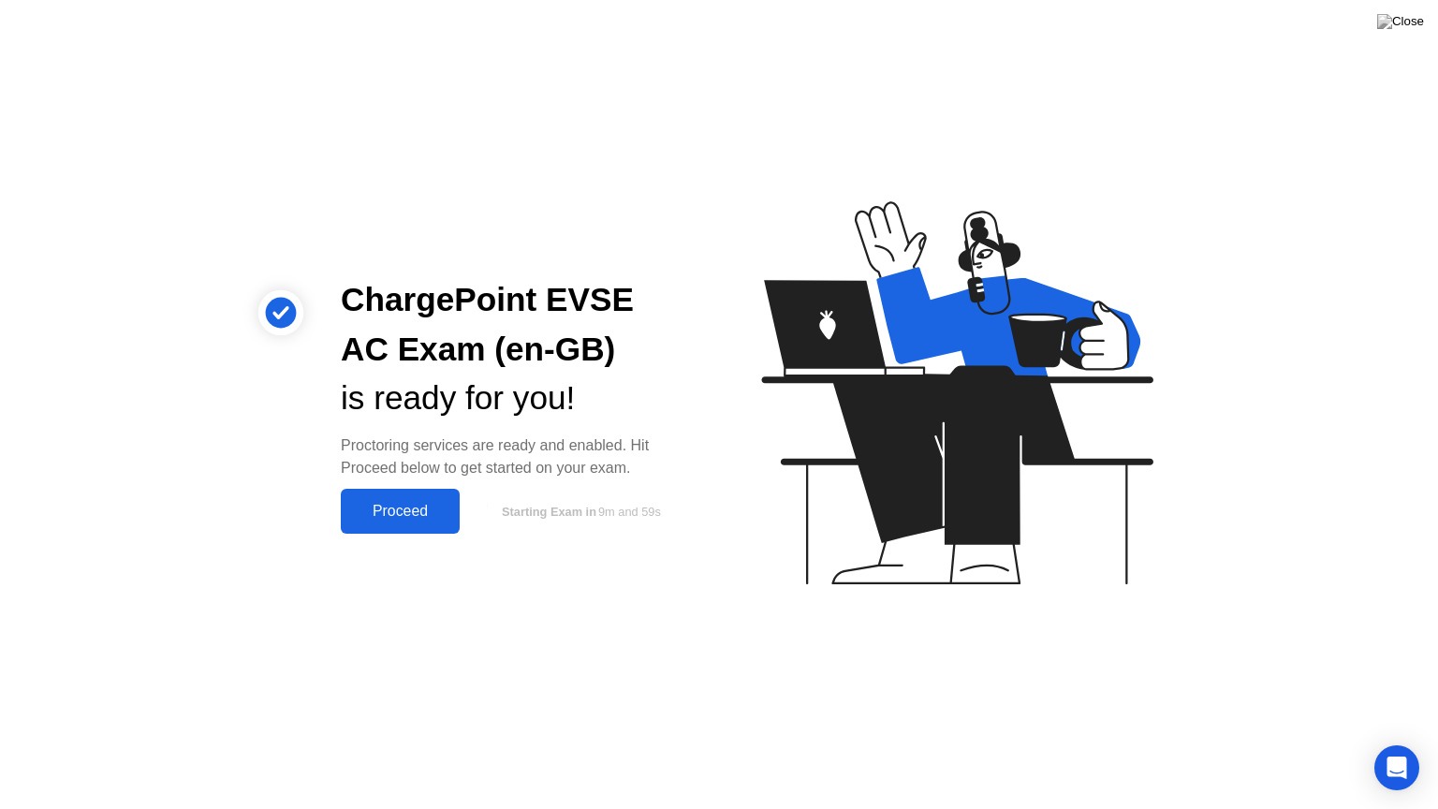
click at [406, 503] on div "Proceed" at bounding box center [400, 511] width 108 height 17
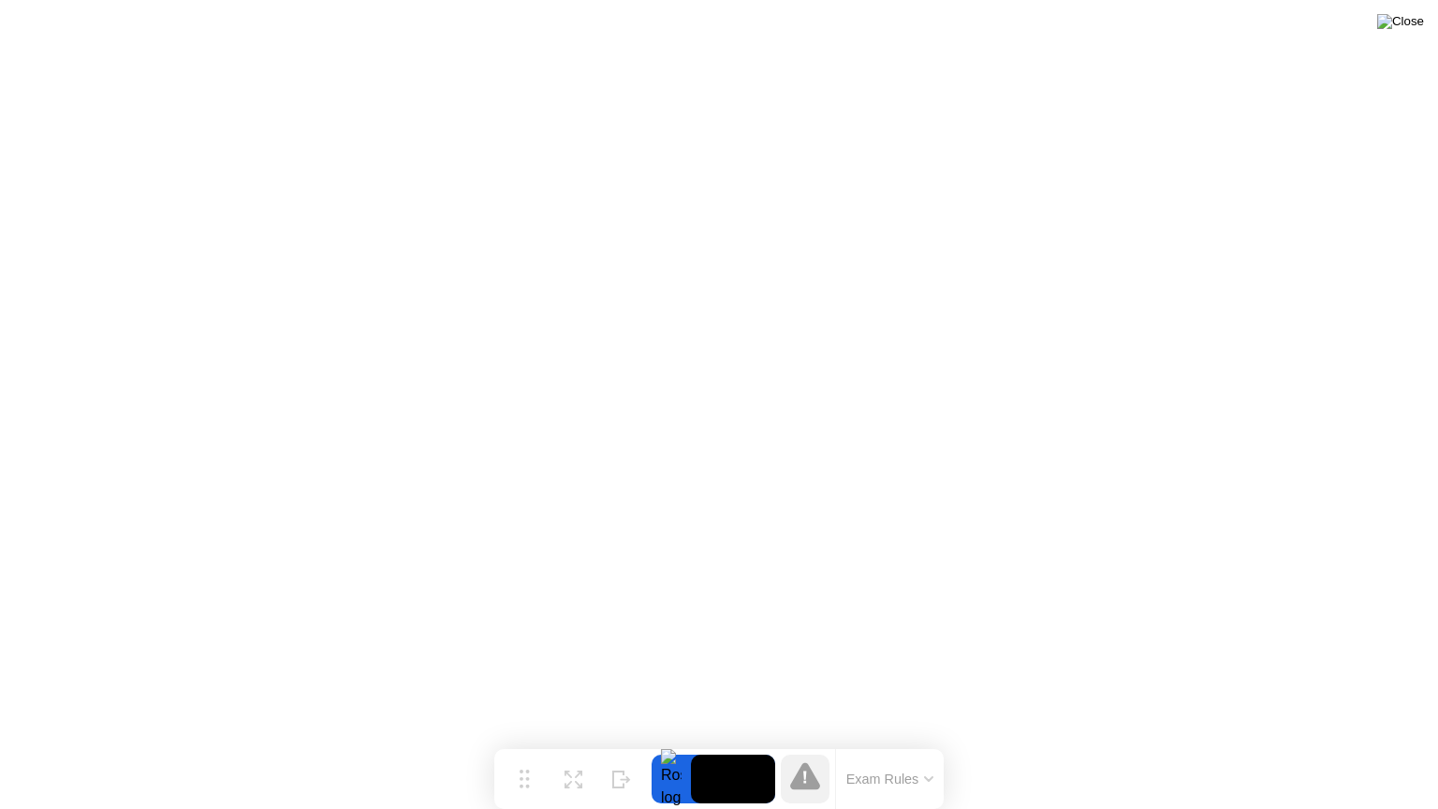
click at [1415, 27] on img at bounding box center [1400, 21] width 47 height 15
